Goal: Answer question/provide support

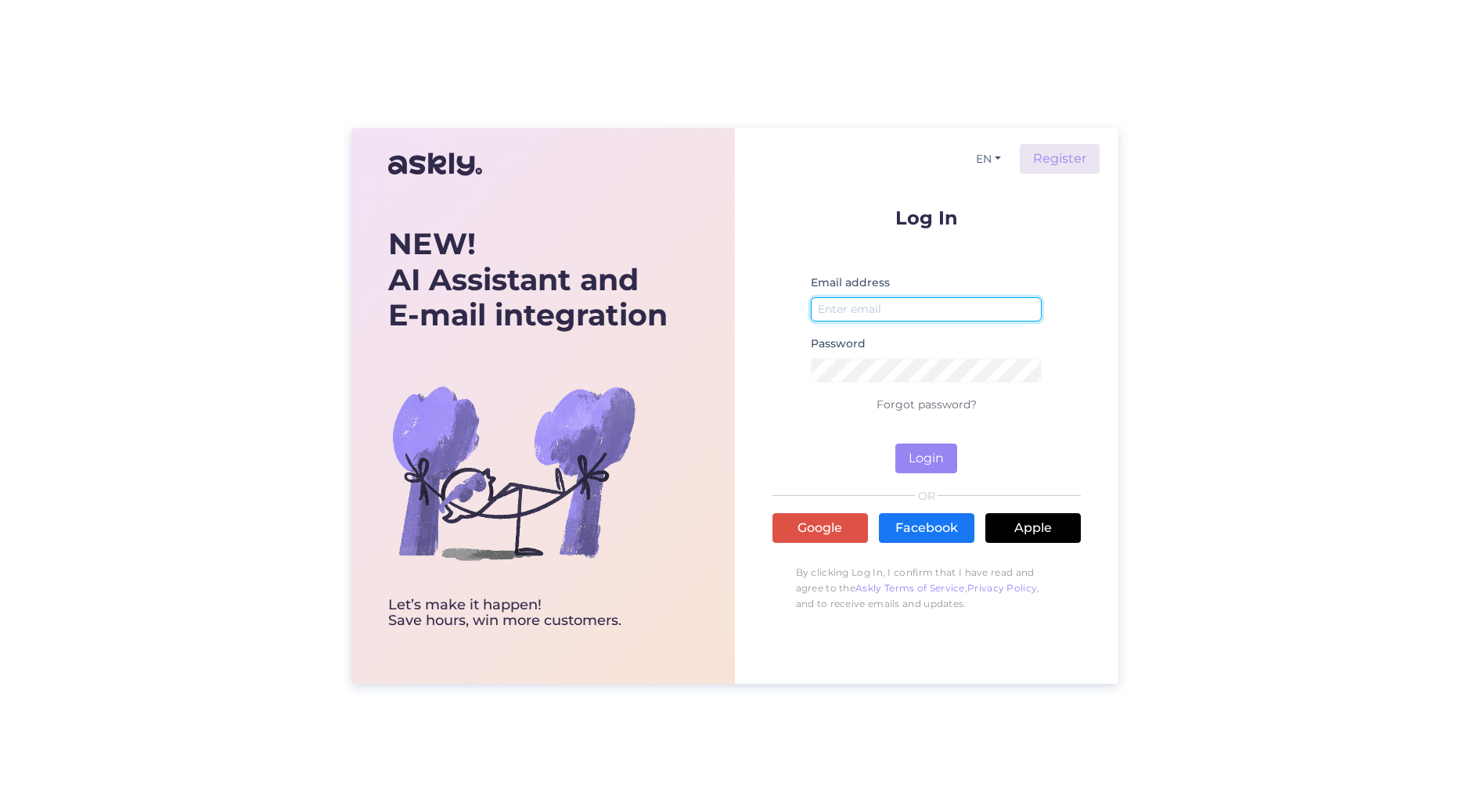
click at [906, 310] on input "email" at bounding box center [926, 309] width 231 height 24
click at [832, 534] on link "Google" at bounding box center [820, 528] width 96 height 30
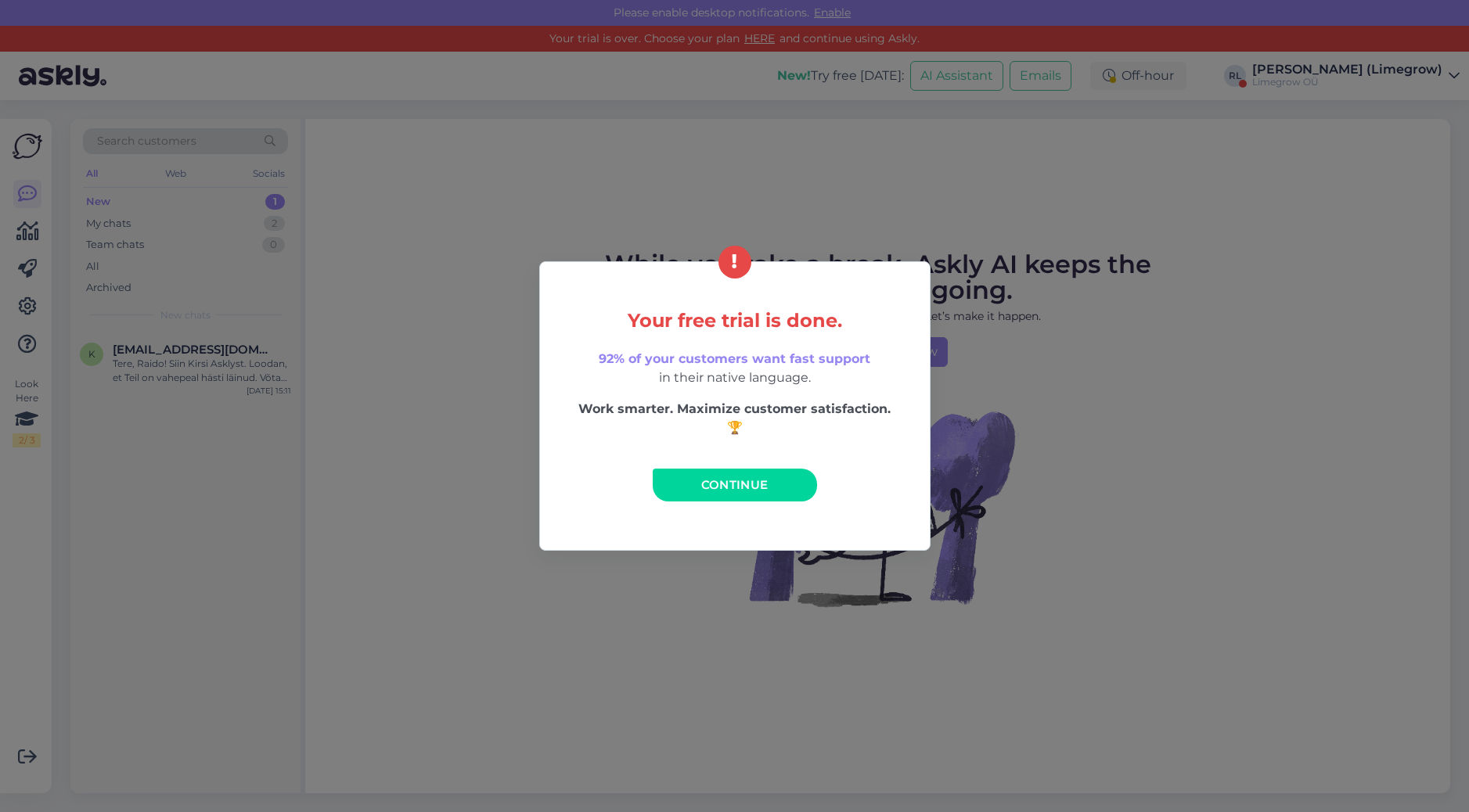
click at [731, 486] on span "Continue" at bounding box center [734, 484] width 67 height 15
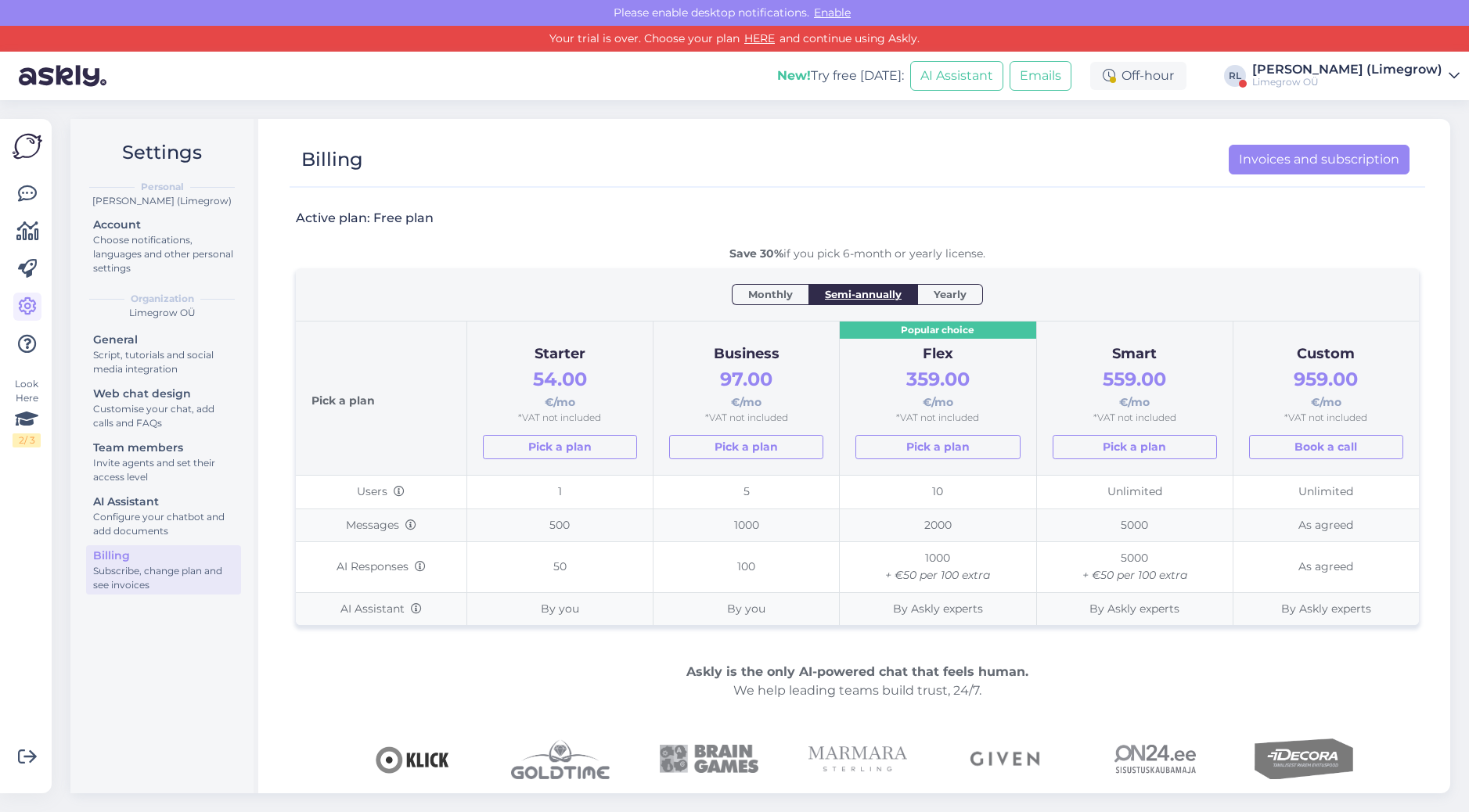
click at [1391, 82] on div "Limegrow OÜ" at bounding box center [1346, 82] width 190 height 12
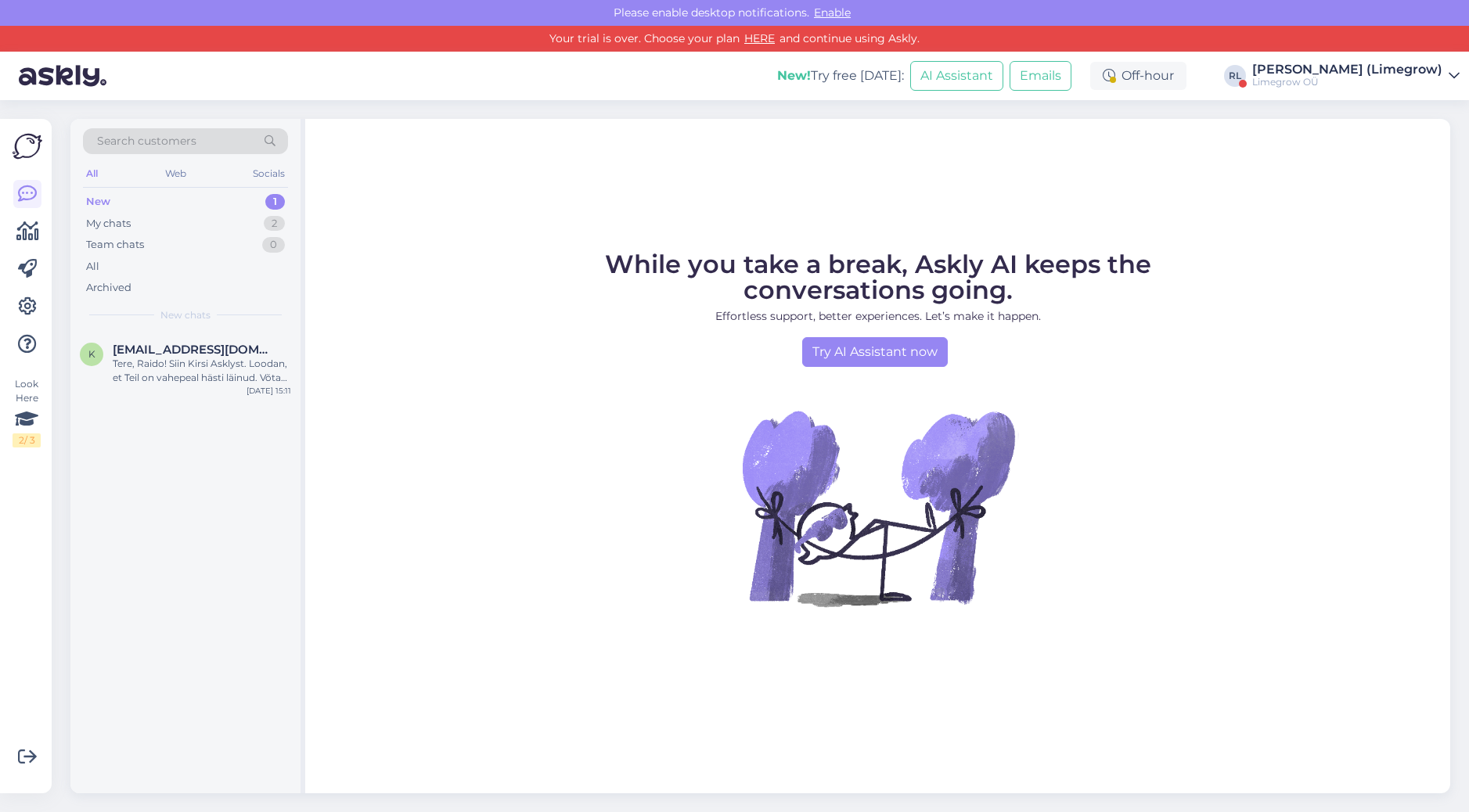
click at [1431, 82] on div "Limegrow OÜ" at bounding box center [1346, 82] width 190 height 12
click at [1423, 185] on button "Open" at bounding box center [1424, 180] width 44 height 24
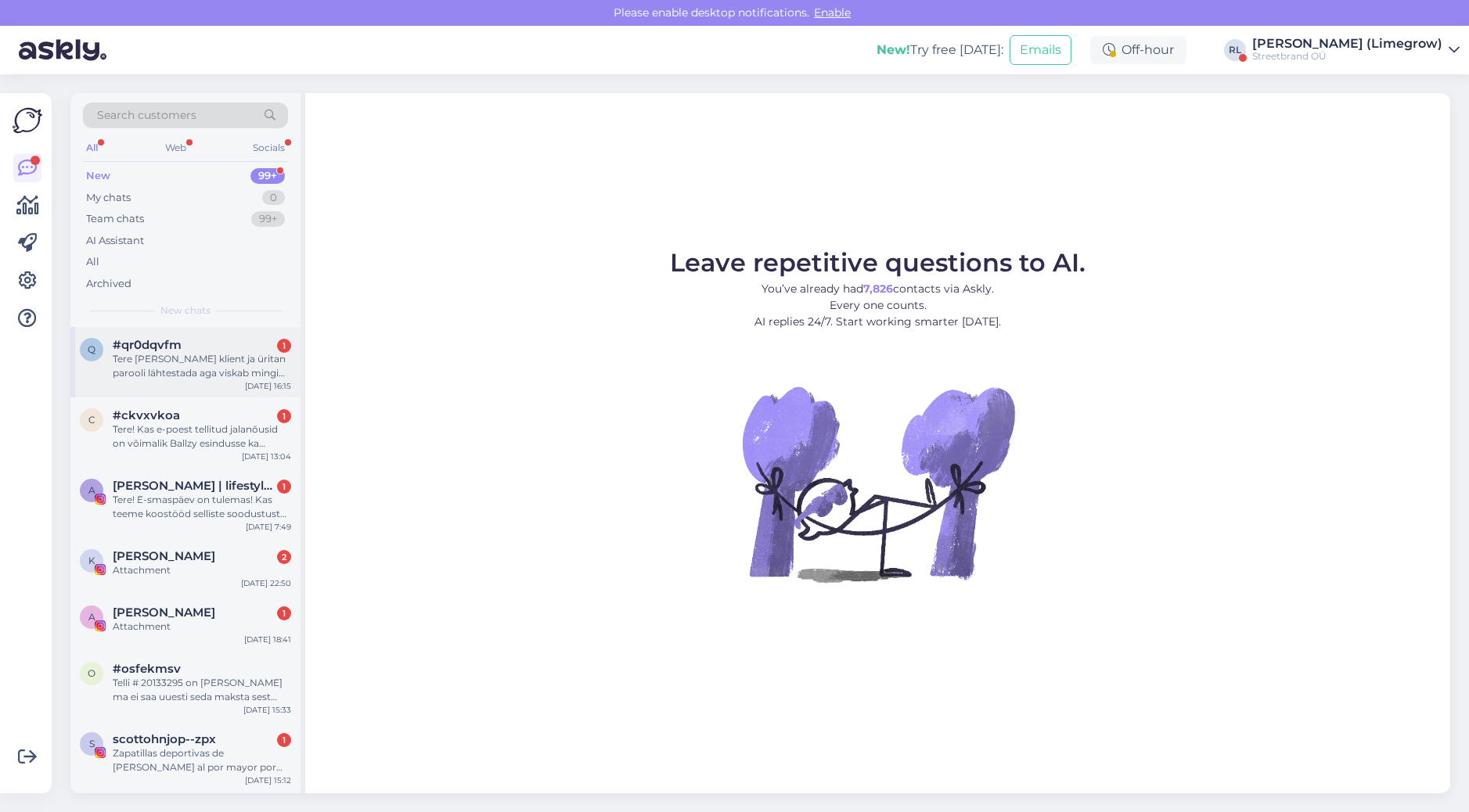
click at [184, 355] on div "Tere [PERSON_NAME] klient ja üritan parooli lähtestada aga viskab mingi errori …" at bounding box center [202, 366] width 178 height 28
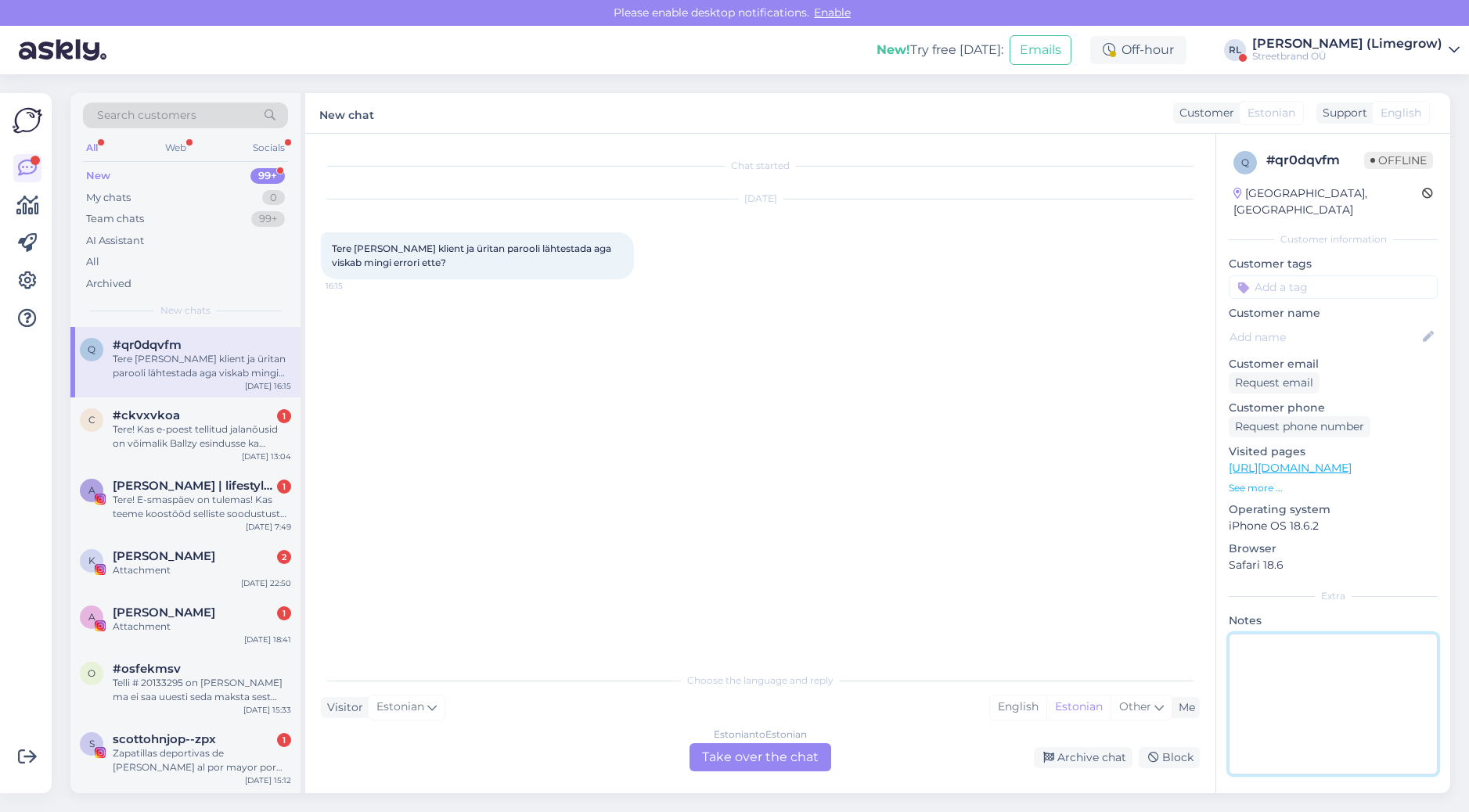
click at [1333, 683] on textarea at bounding box center [1332, 704] width 209 height 141
click at [1332, 644] on textarea at bounding box center [1332, 704] width 209 height 141
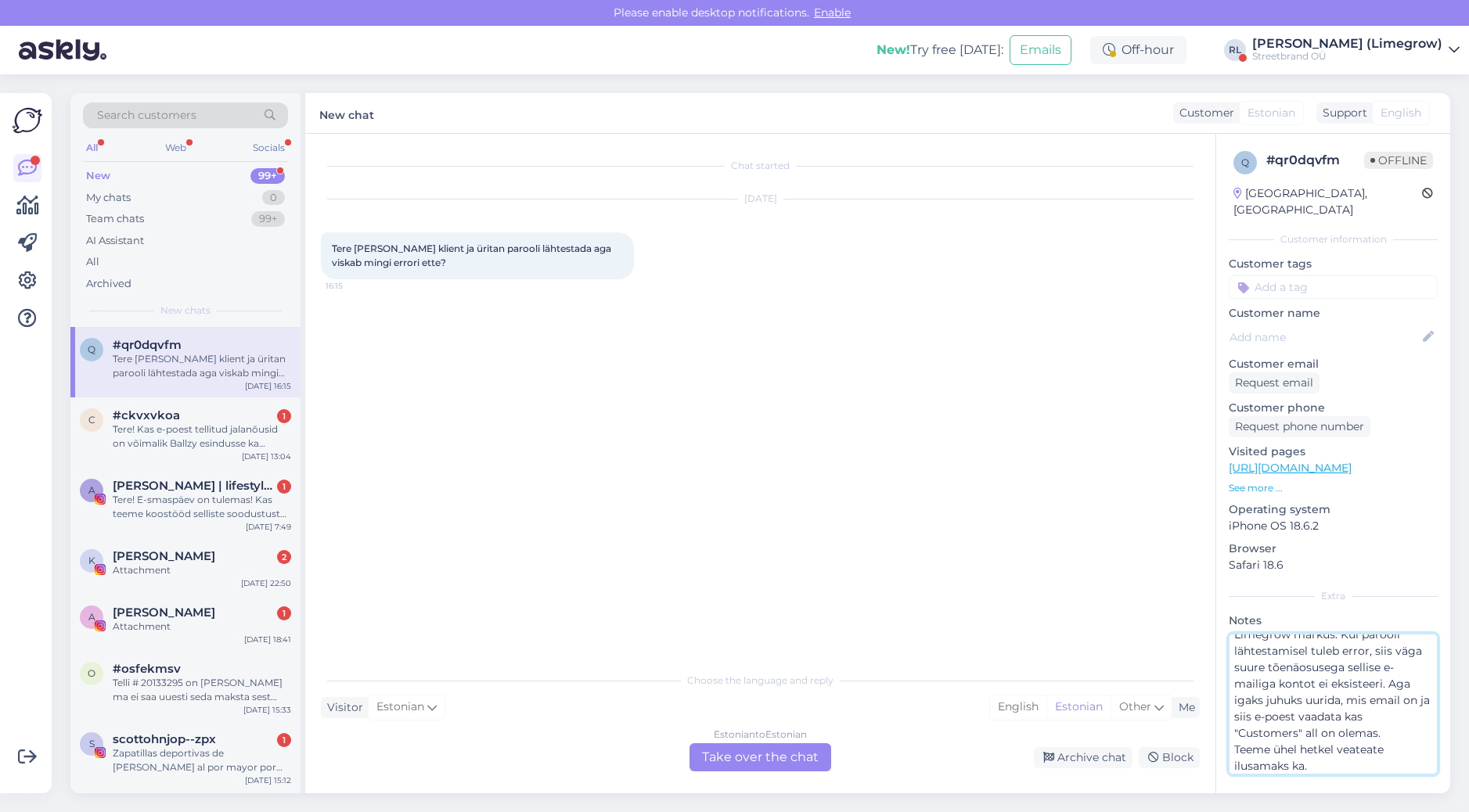
scroll to position [18, 0]
click at [1341, 742] on textarea "Limegrow märkus: Kui parooli lähtestamisel tuleb error, siis väga suure tõenäos…" at bounding box center [1332, 704] width 209 height 141
click at [1339, 730] on textarea "Limegrow märkus: Kui parooli lähtestamisel tuleb error, siis väga suure tõenäos…" at bounding box center [1332, 704] width 209 height 141
type textarea "Limegrow märkus: Kui parooli lähtestamisel tuleb error, siis väga suure tõenäos…"
click at [216, 355] on div "Tere [PERSON_NAME] klient ja üritan parooli lähtestada aga viskab mingi errori …" at bounding box center [202, 366] width 178 height 28
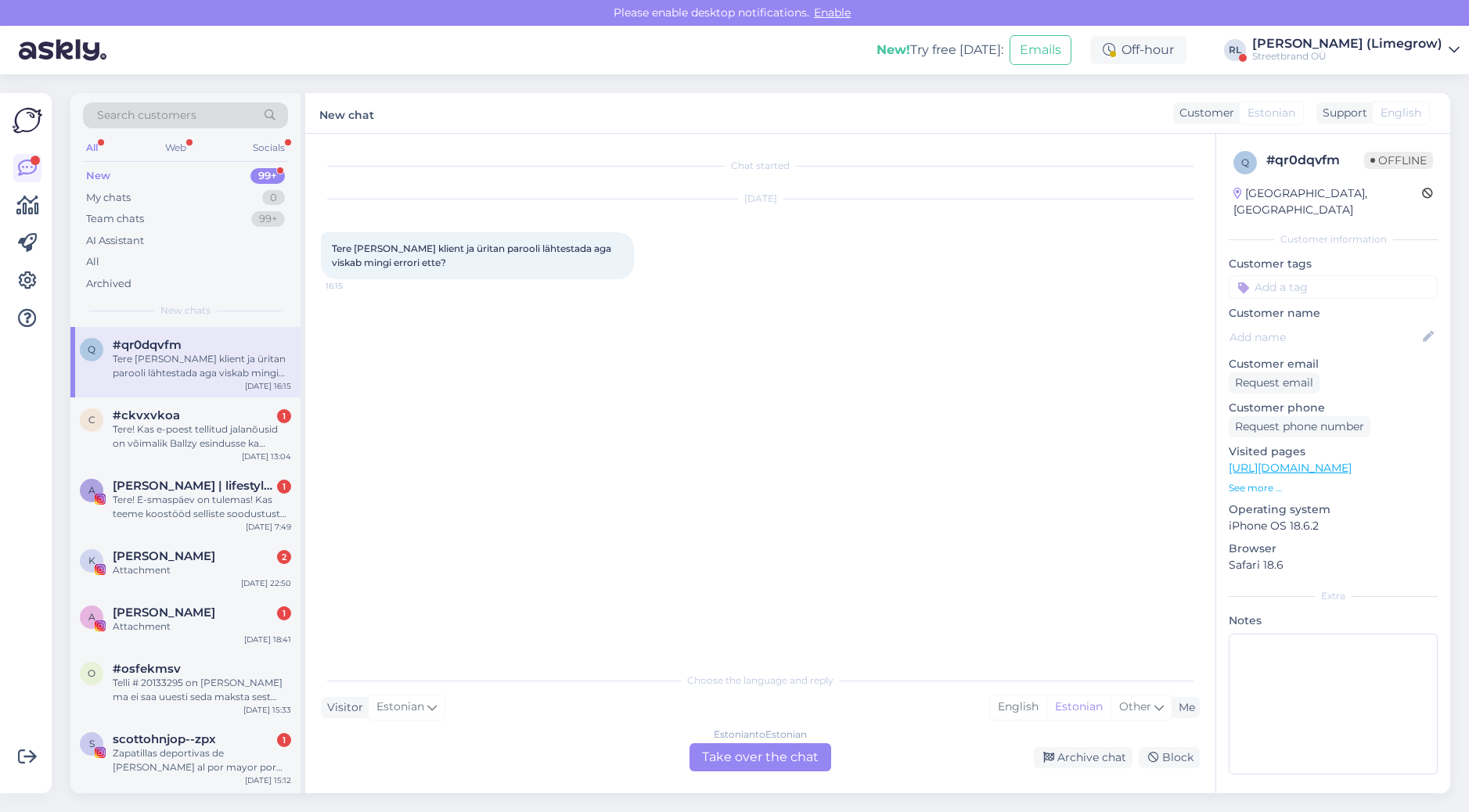
type textarea "Limegrow märkus: Kui parooli lähtestamisel tuleb error, siis väga suure tõenäos…"
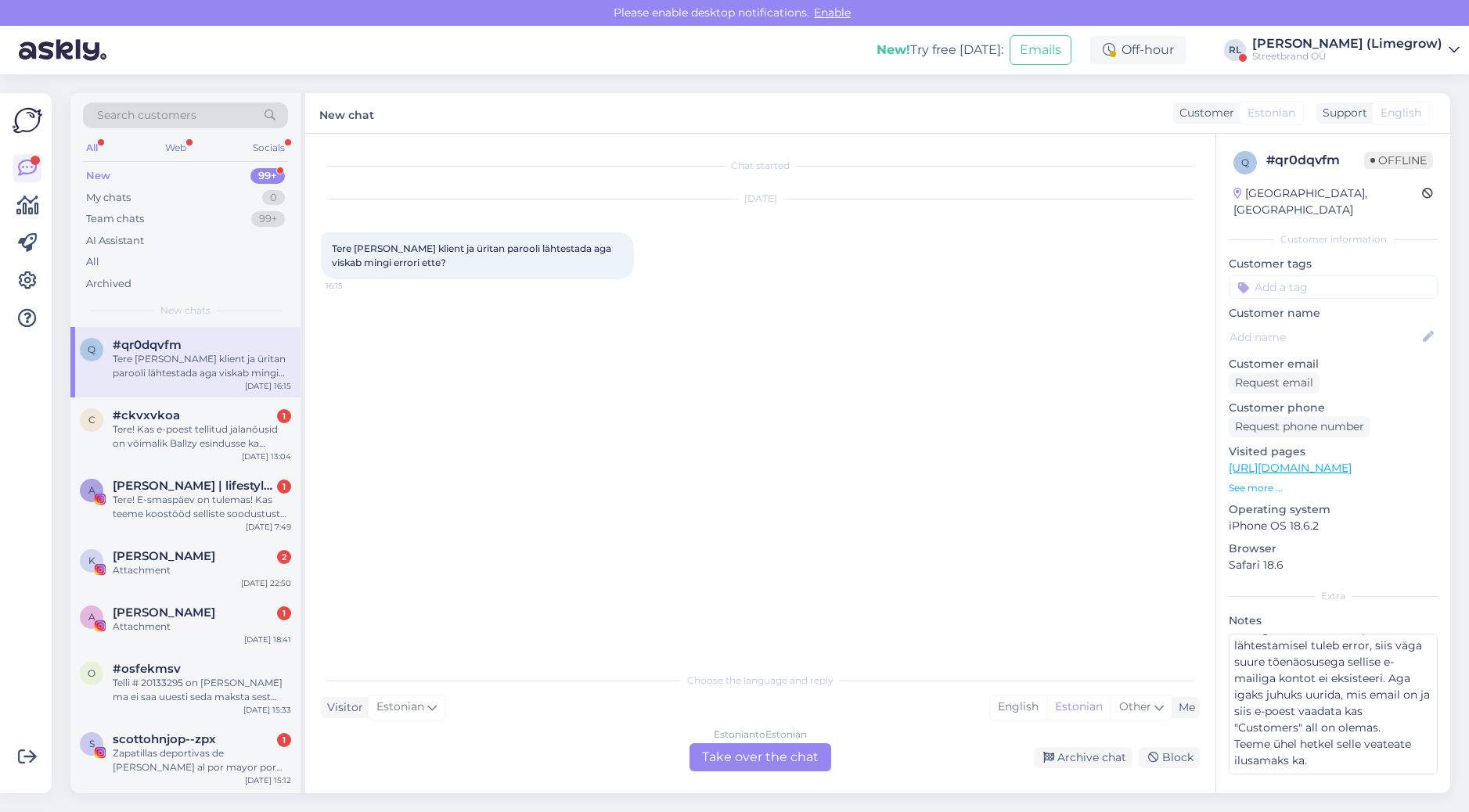
scroll to position [0, 0]
